Goal: Find specific page/section: Find specific page/section

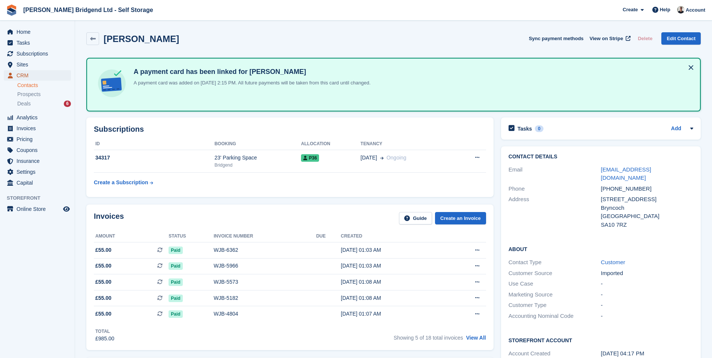
click at [38, 75] on span "CRM" at bounding box center [39, 75] width 45 height 11
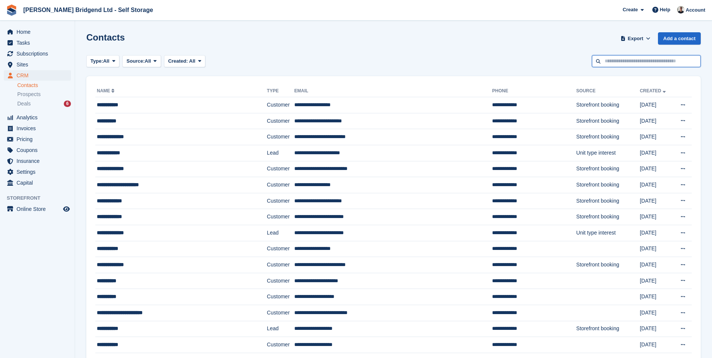
click at [656, 60] on input "text" at bounding box center [646, 61] width 109 height 12
type input "******"
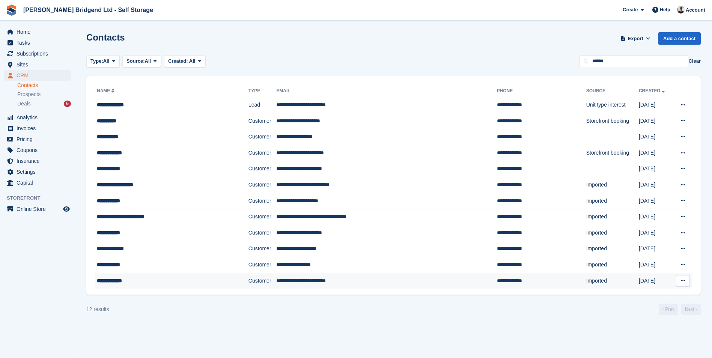
click at [204, 284] on div "**********" at bounding box center [158, 281] width 123 height 8
